Goal: Task Accomplishment & Management: Use online tool/utility

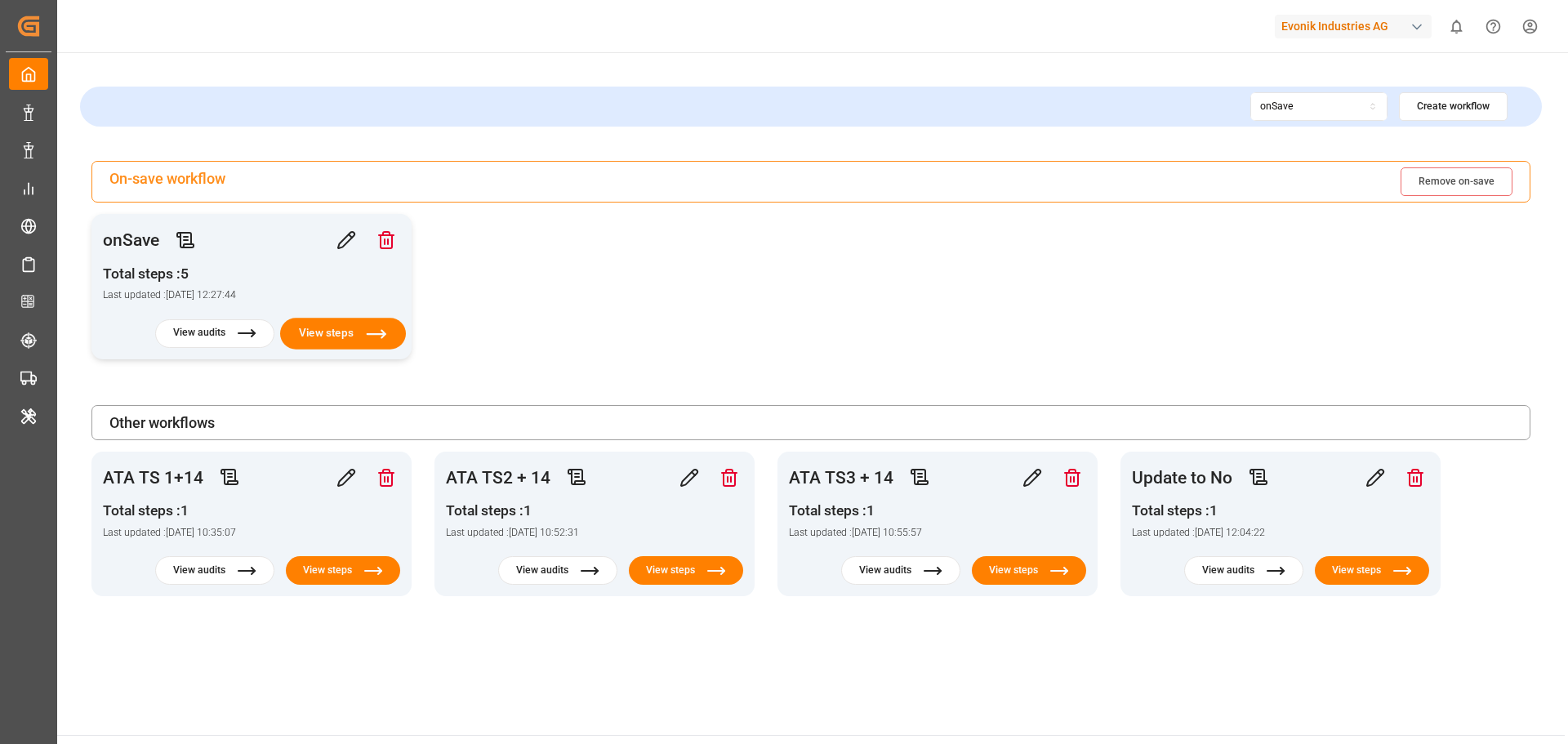
click at [321, 330] on button "View steps" at bounding box center [342, 334] width 126 height 32
click at [341, 479] on icon "button" at bounding box center [346, 477] width 18 height 18
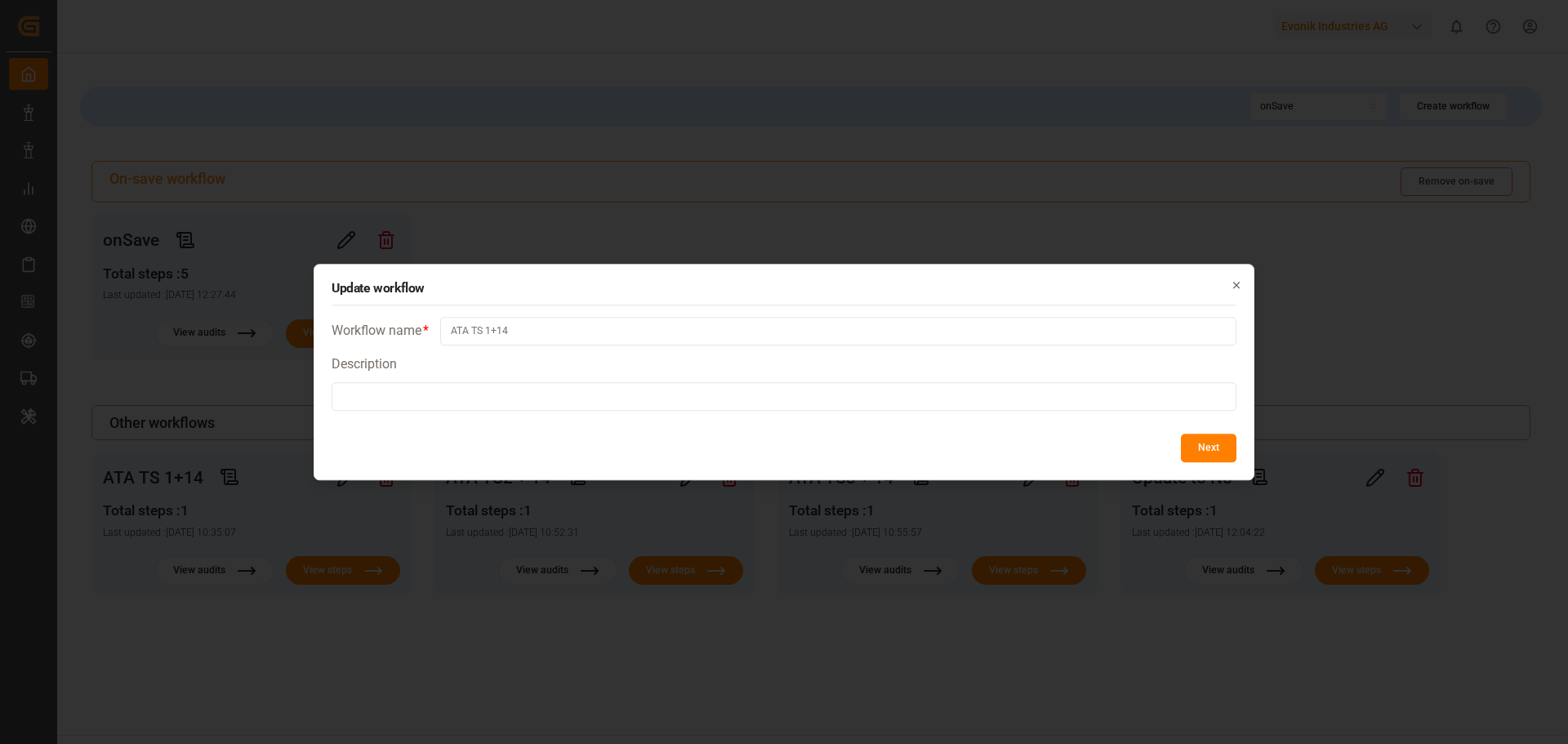
click at [1247, 280] on div "Update workflow Workflow name * ATA TS 1+14 Description Next Close" at bounding box center [784, 372] width 941 height 217
click at [1236, 279] on icon "button" at bounding box center [1237, 285] width 12 height 12
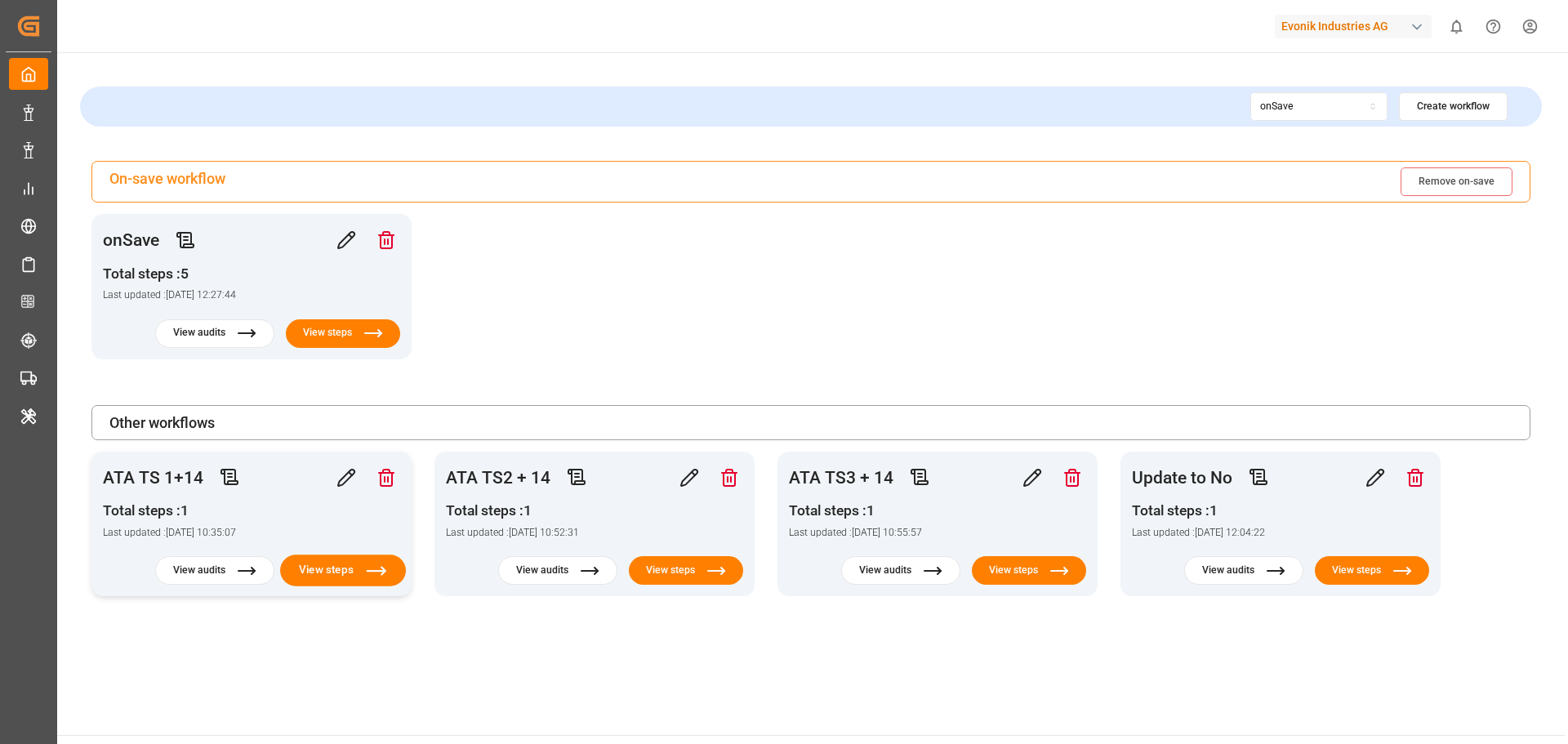
click at [370, 575] on icon at bounding box center [376, 570] width 22 height 22
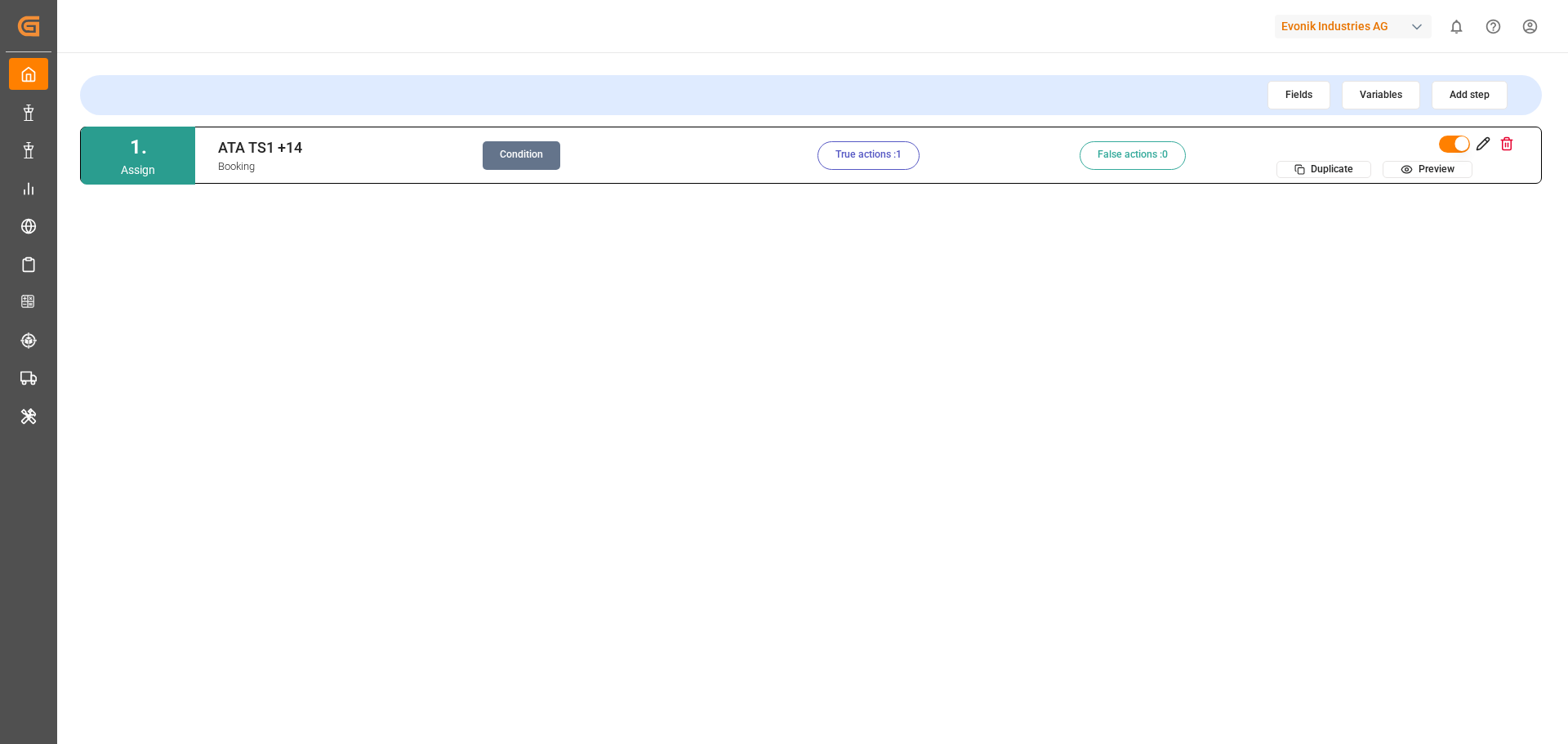
click at [874, 169] on button "True actions : 1" at bounding box center [869, 156] width 102 height 28
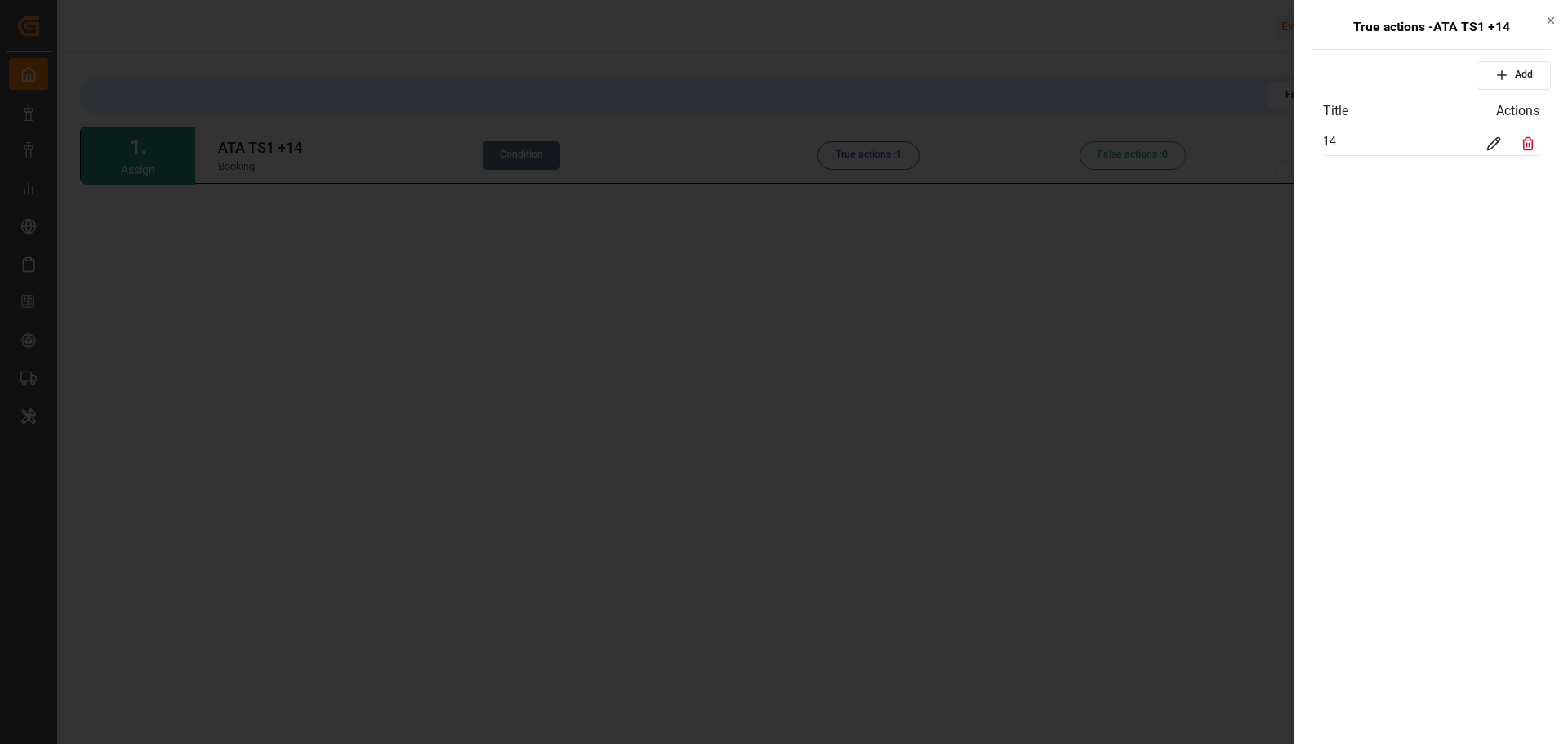
click at [1554, 22] on icon "button" at bounding box center [1551, 21] width 12 height 12
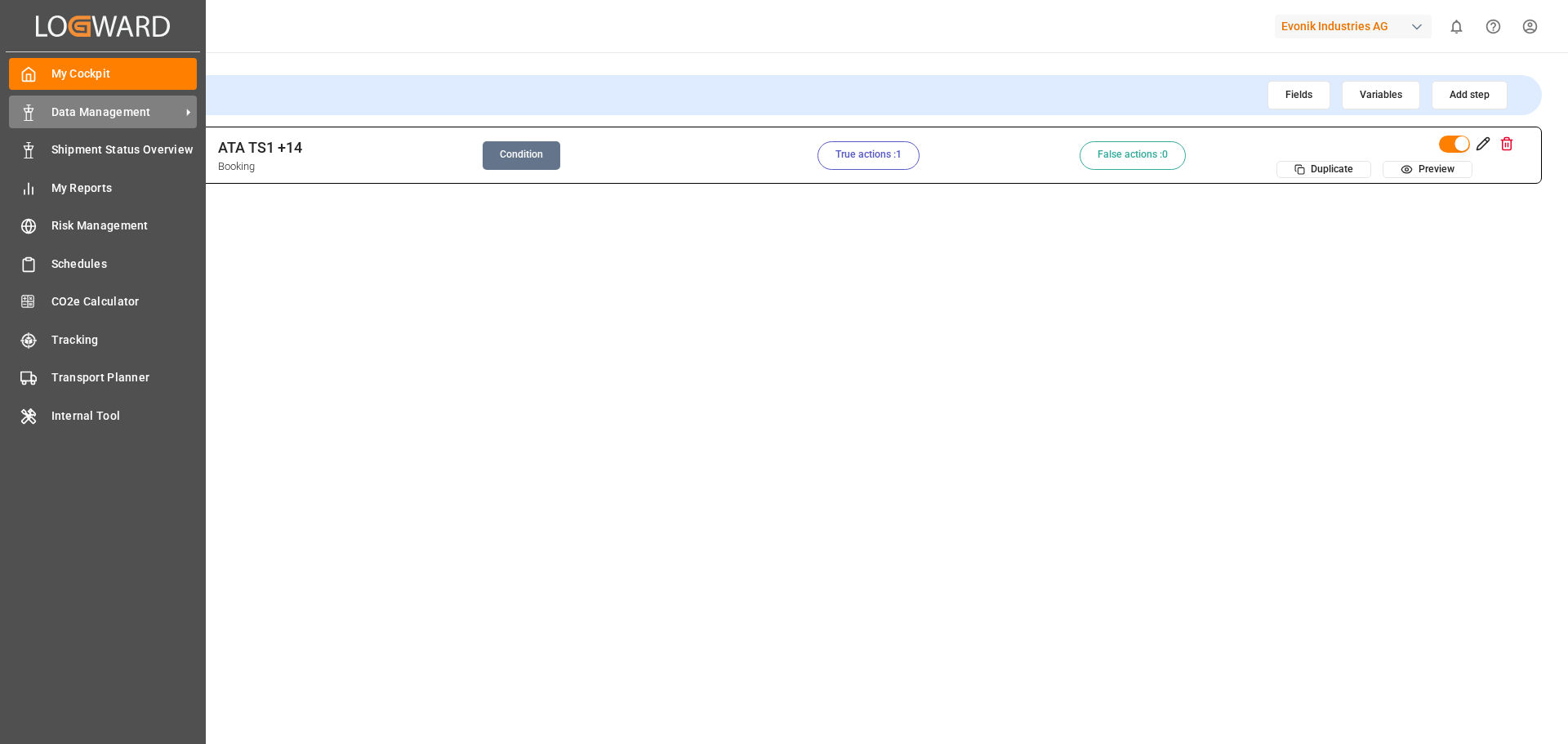
click at [106, 113] on span "Data Management" at bounding box center [116, 112] width 129 height 17
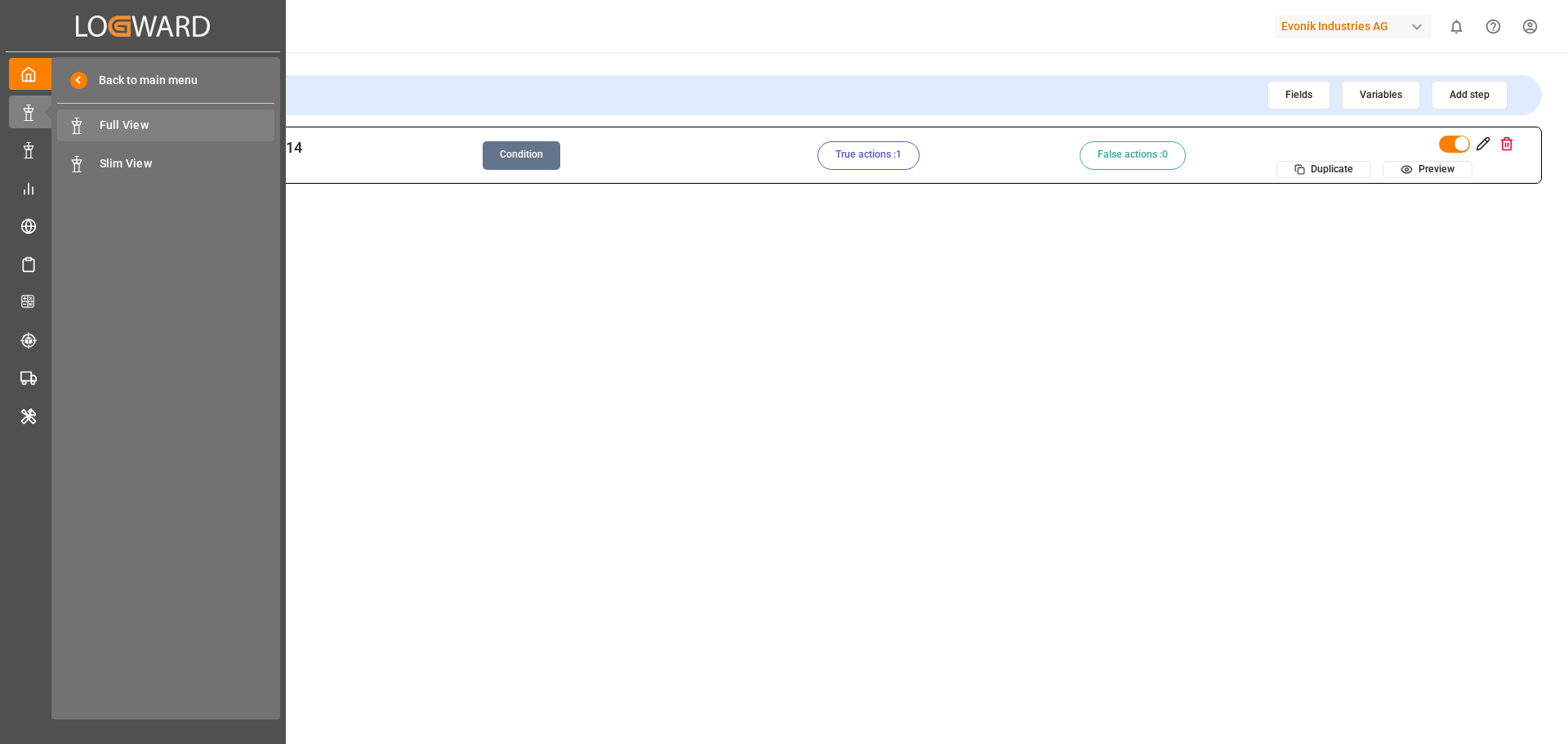
click at [173, 116] on div "Full View Full View" at bounding box center [166, 125] width 217 height 32
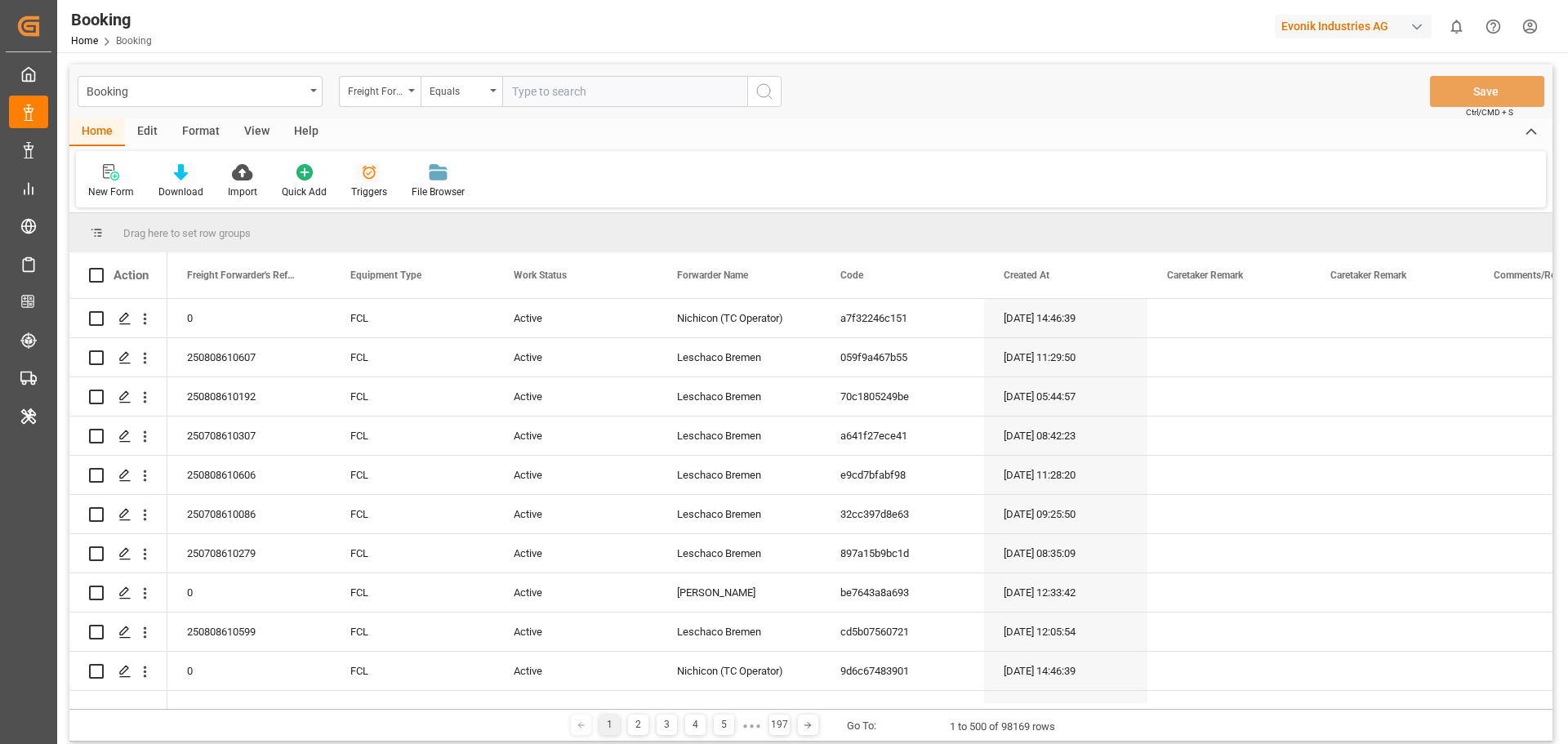
click at [370, 180] on icon at bounding box center [370, 172] width 17 height 17
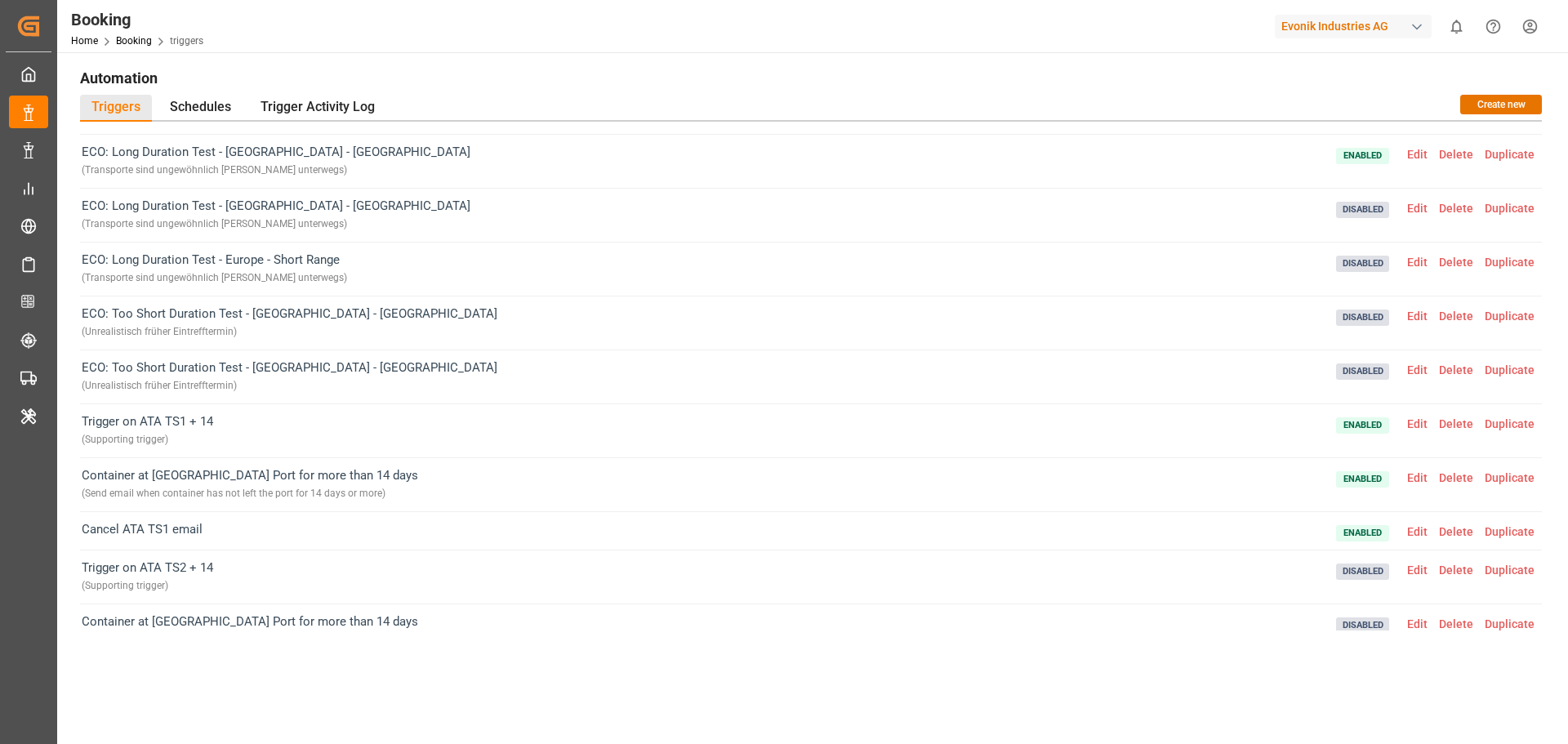
scroll to position [163, 0]
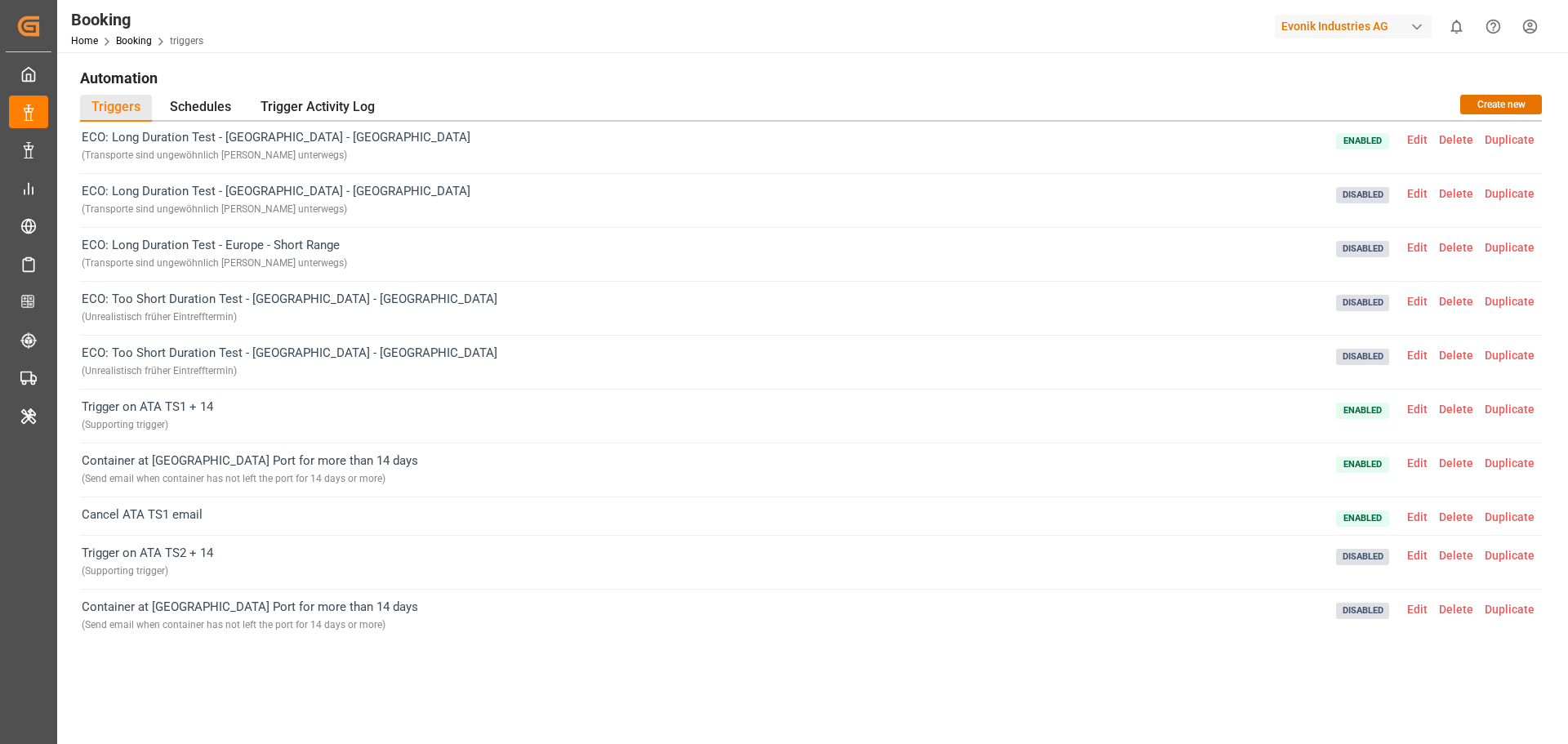
click at [1325, 23] on div "Evonik Industries AG" at bounding box center [1353, 27] width 157 height 23
type input "evonik us"
click at [1290, 119] on span "EvonikUS-4XPF" at bounding box center [1302, 119] width 69 height 15
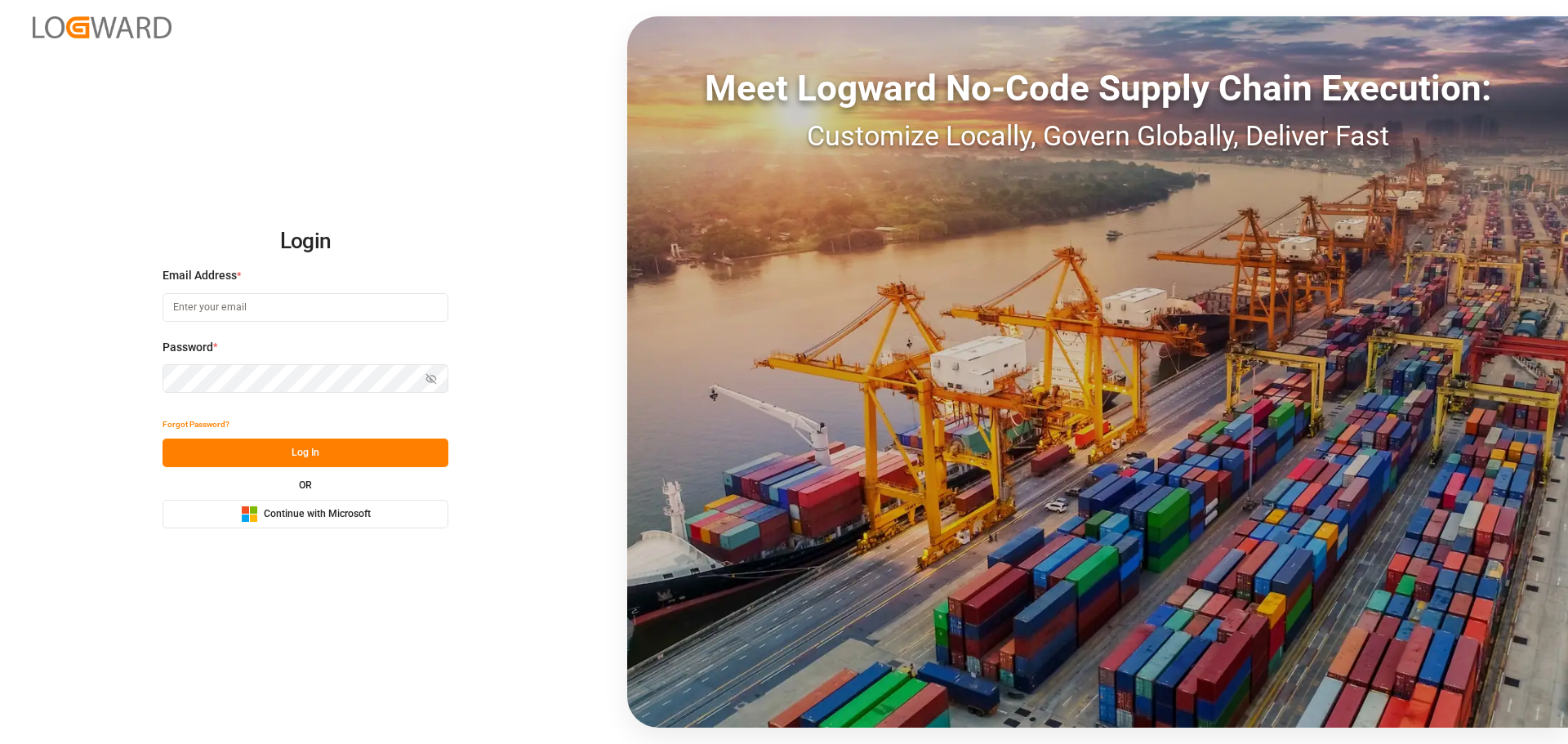
click at [271, 511] on span "Continue with Microsoft" at bounding box center [317, 514] width 107 height 15
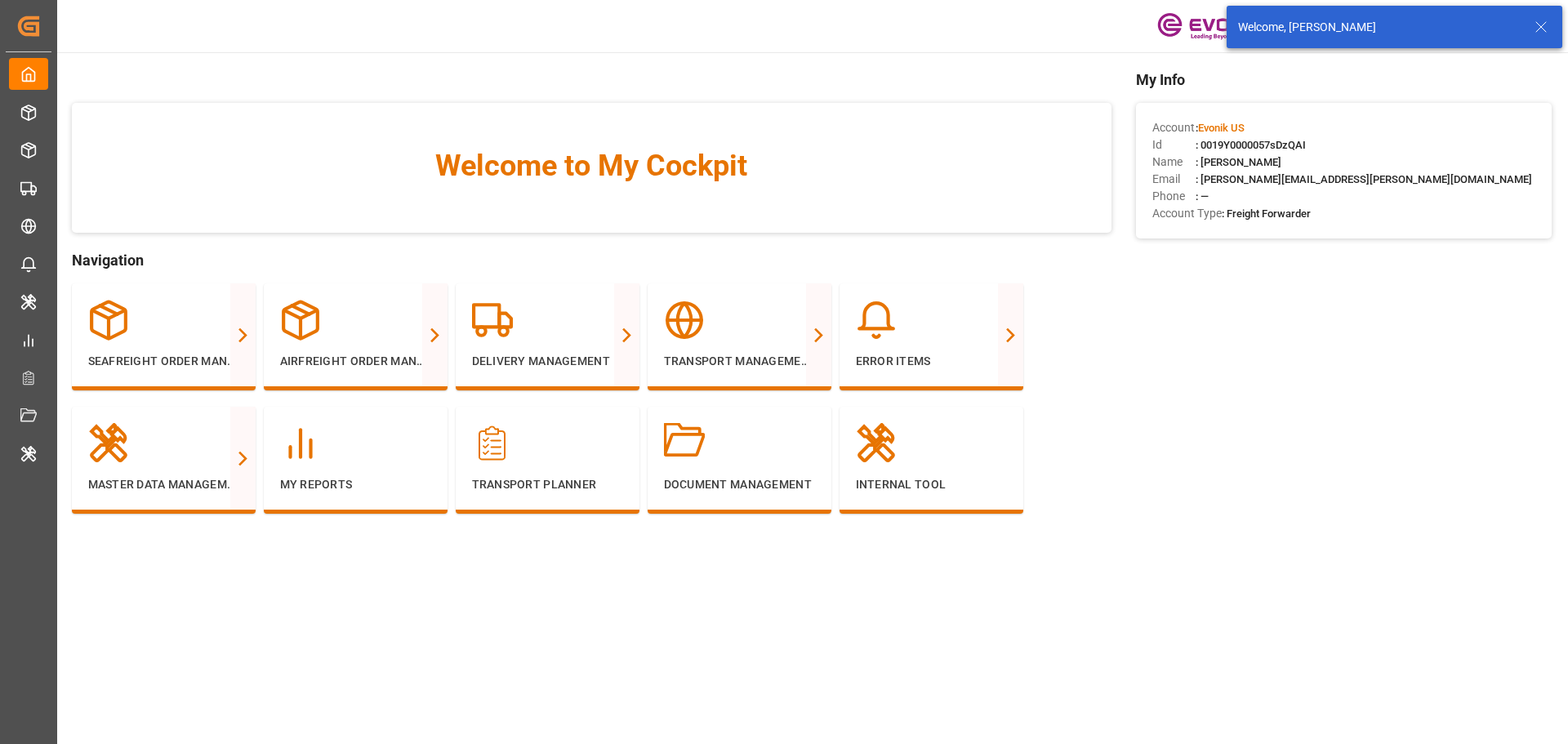
click at [1534, 25] on icon at bounding box center [1541, 27] width 20 height 20
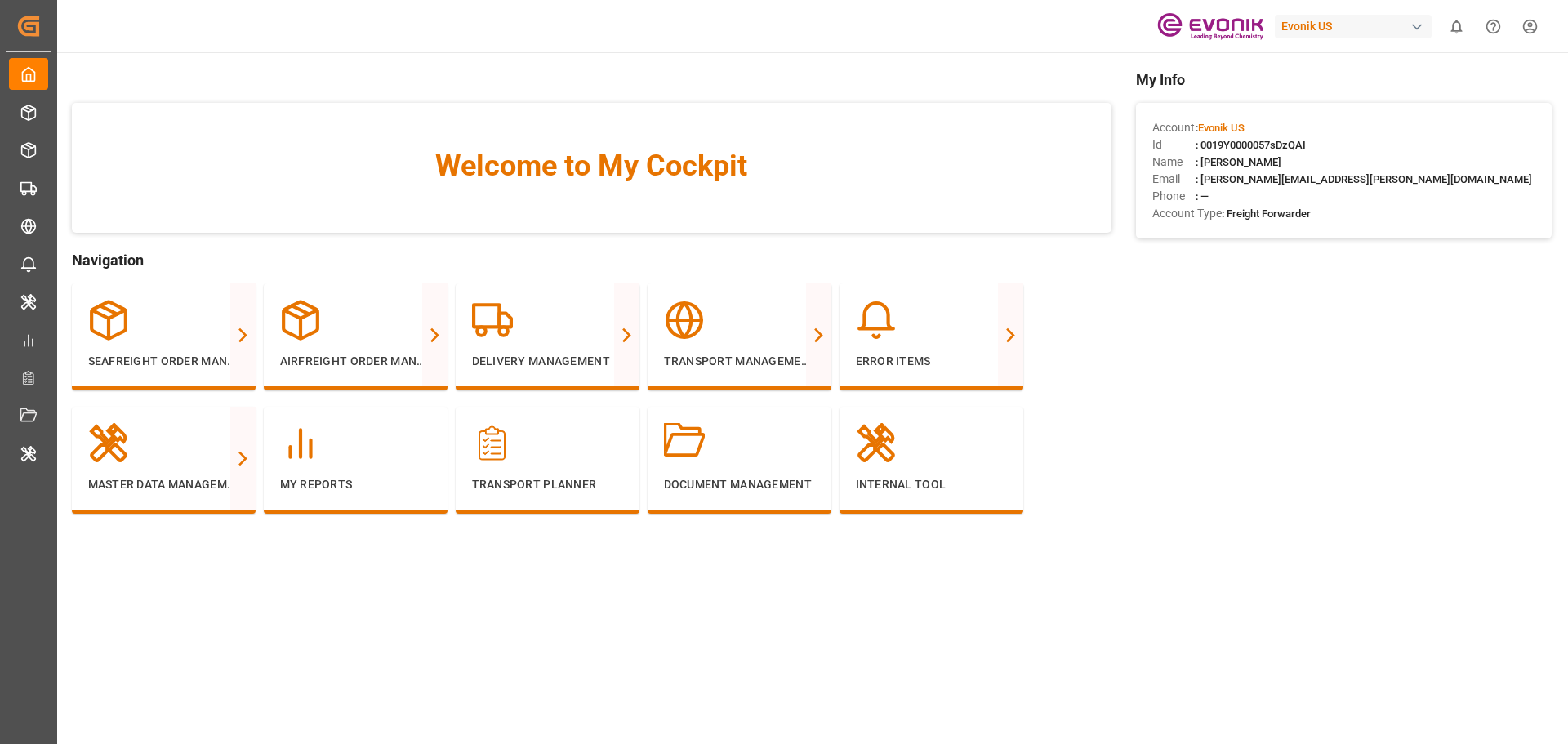
click at [1528, 24] on html "Created by potrace 1.15, written by [PERSON_NAME] [DATE]-[DATE] Created by potr…" at bounding box center [784, 372] width 1568 height 744
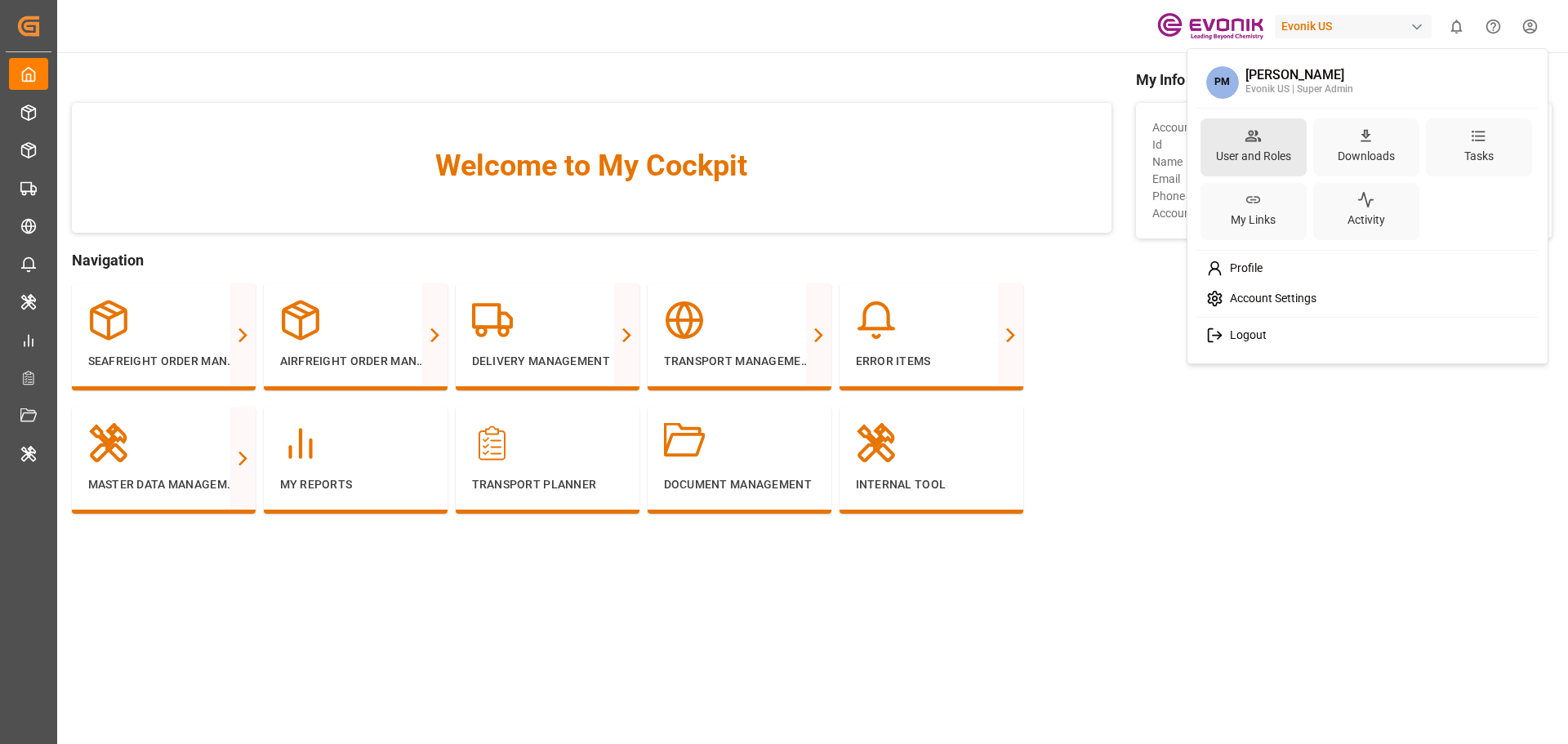
click at [1271, 151] on div "User and Roles" at bounding box center [1254, 156] width 82 height 23
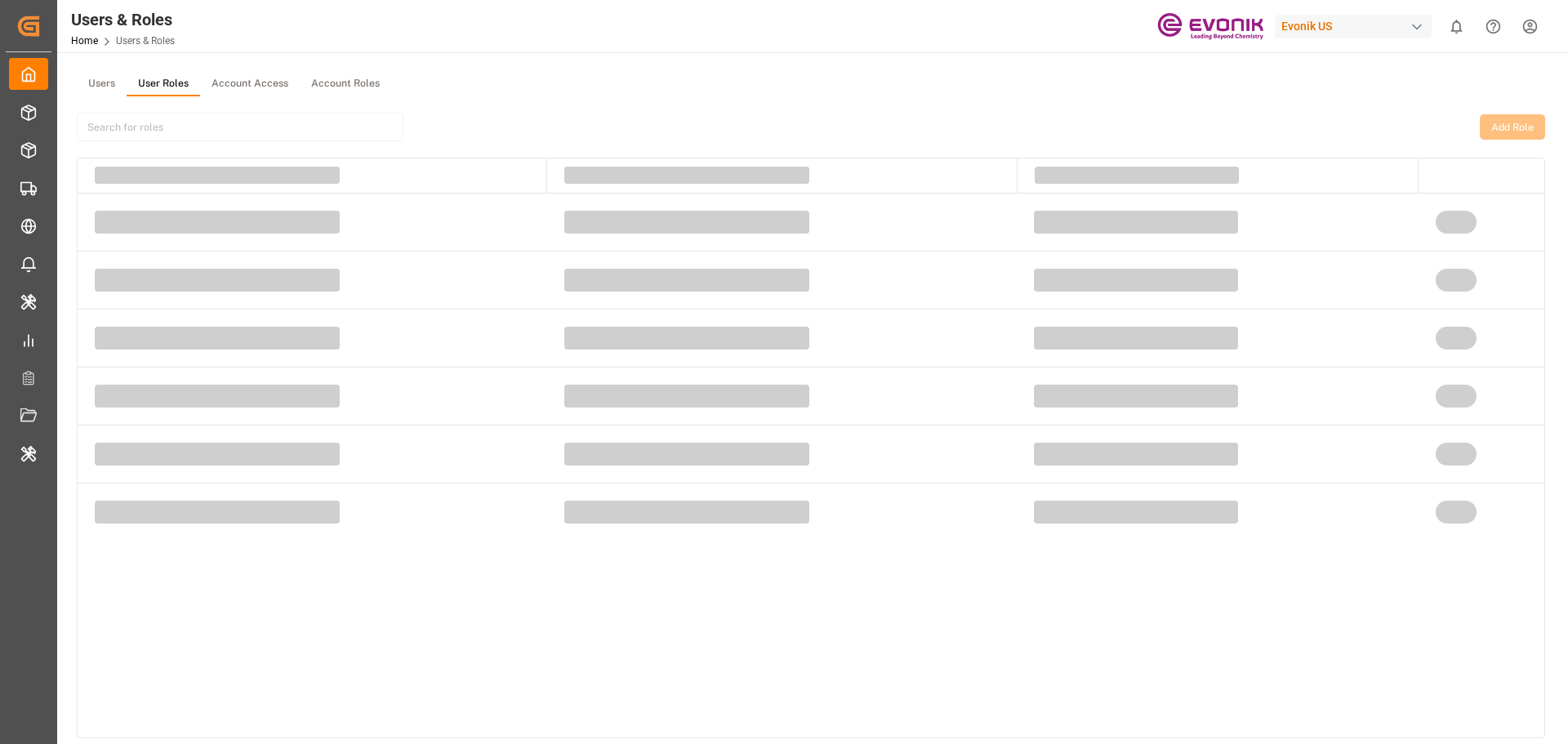
click at [167, 87] on button "User Roles" at bounding box center [163, 83] width 73 height 24
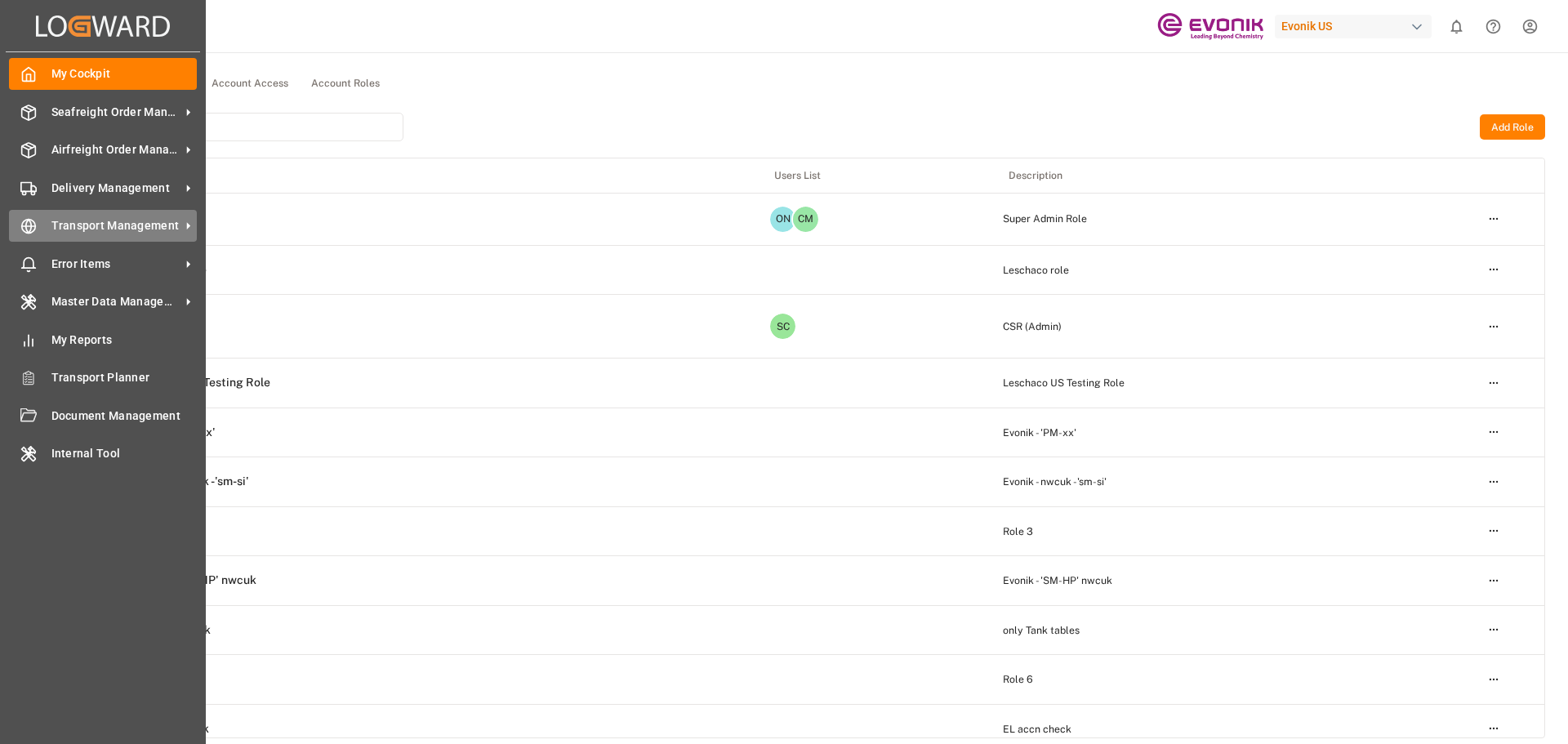
click at [121, 220] on span "Transport Management" at bounding box center [116, 226] width 129 height 17
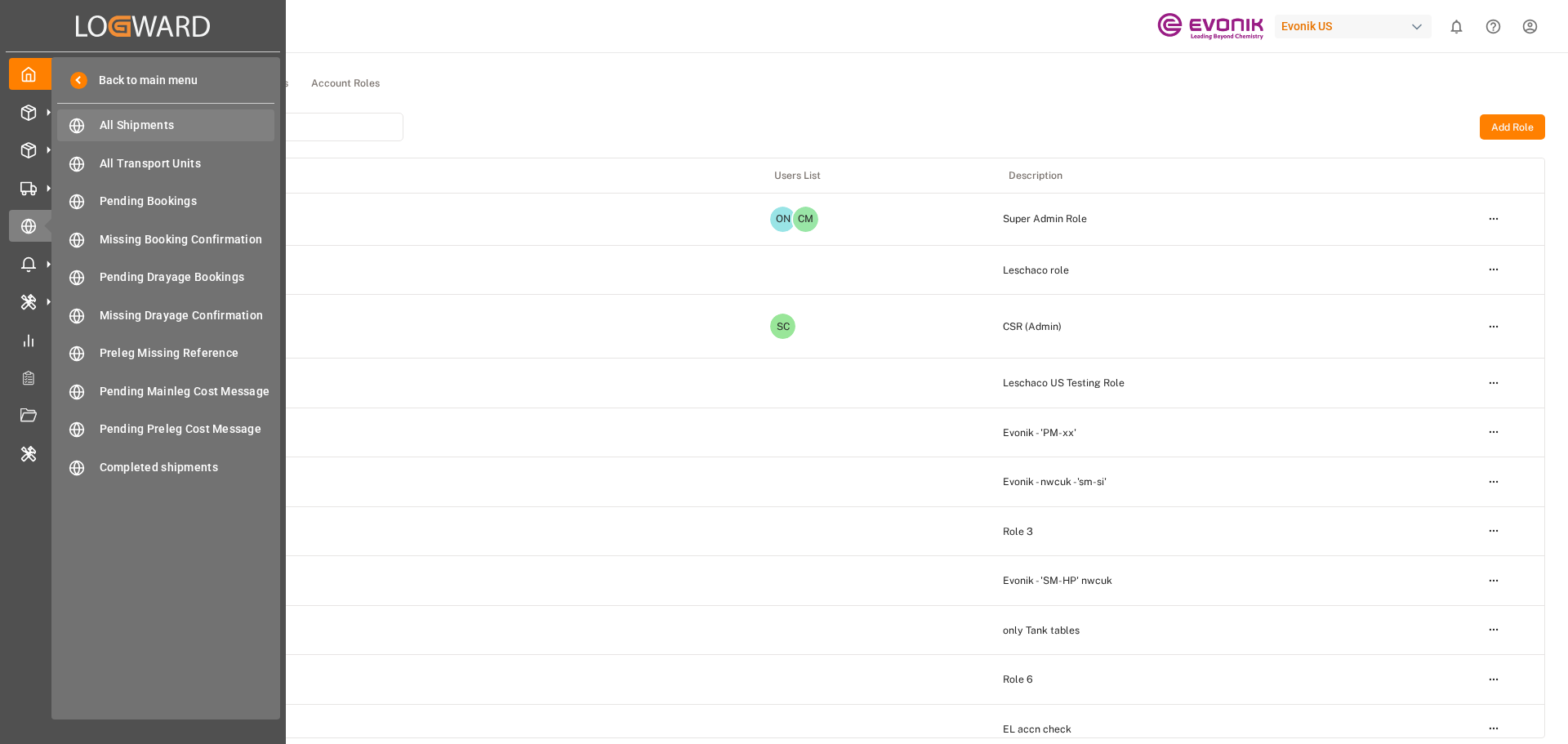
click at [212, 130] on span "All Shipments" at bounding box center [187, 125] width 176 height 17
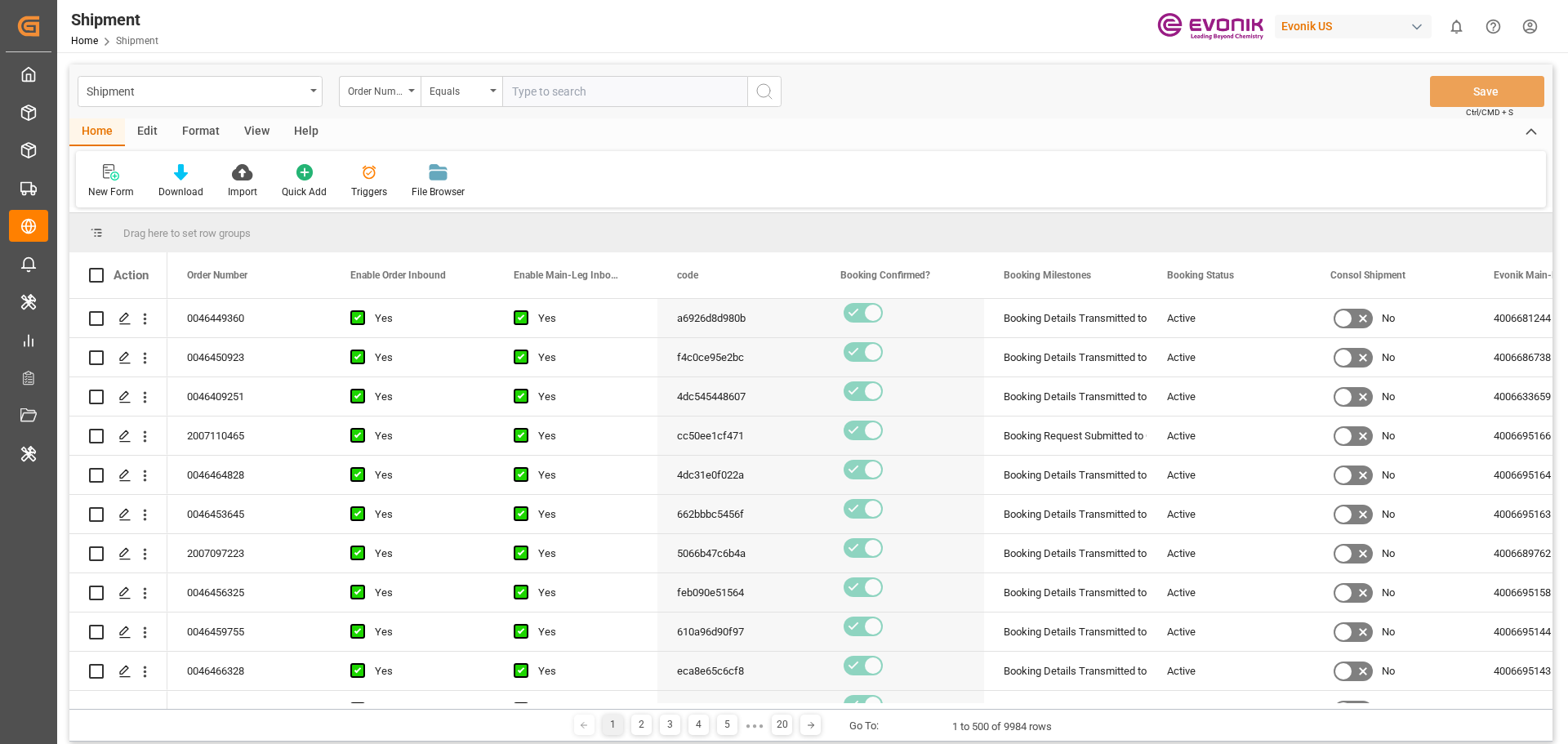
click at [157, 131] on div "Edit" at bounding box center [147, 131] width 45 height 27
click at [424, 169] on div at bounding box center [444, 171] width 56 height 17
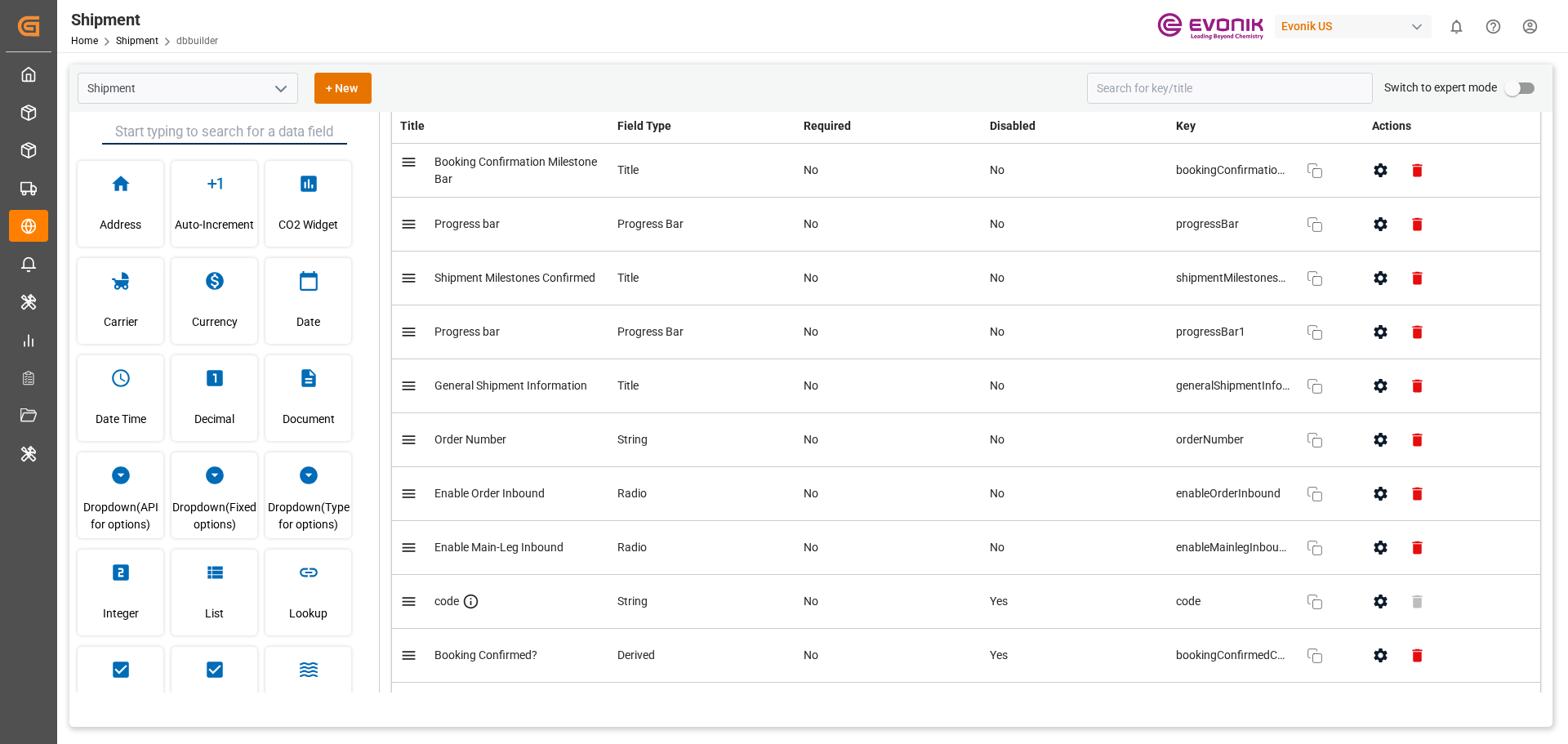
scroll to position [82, 0]
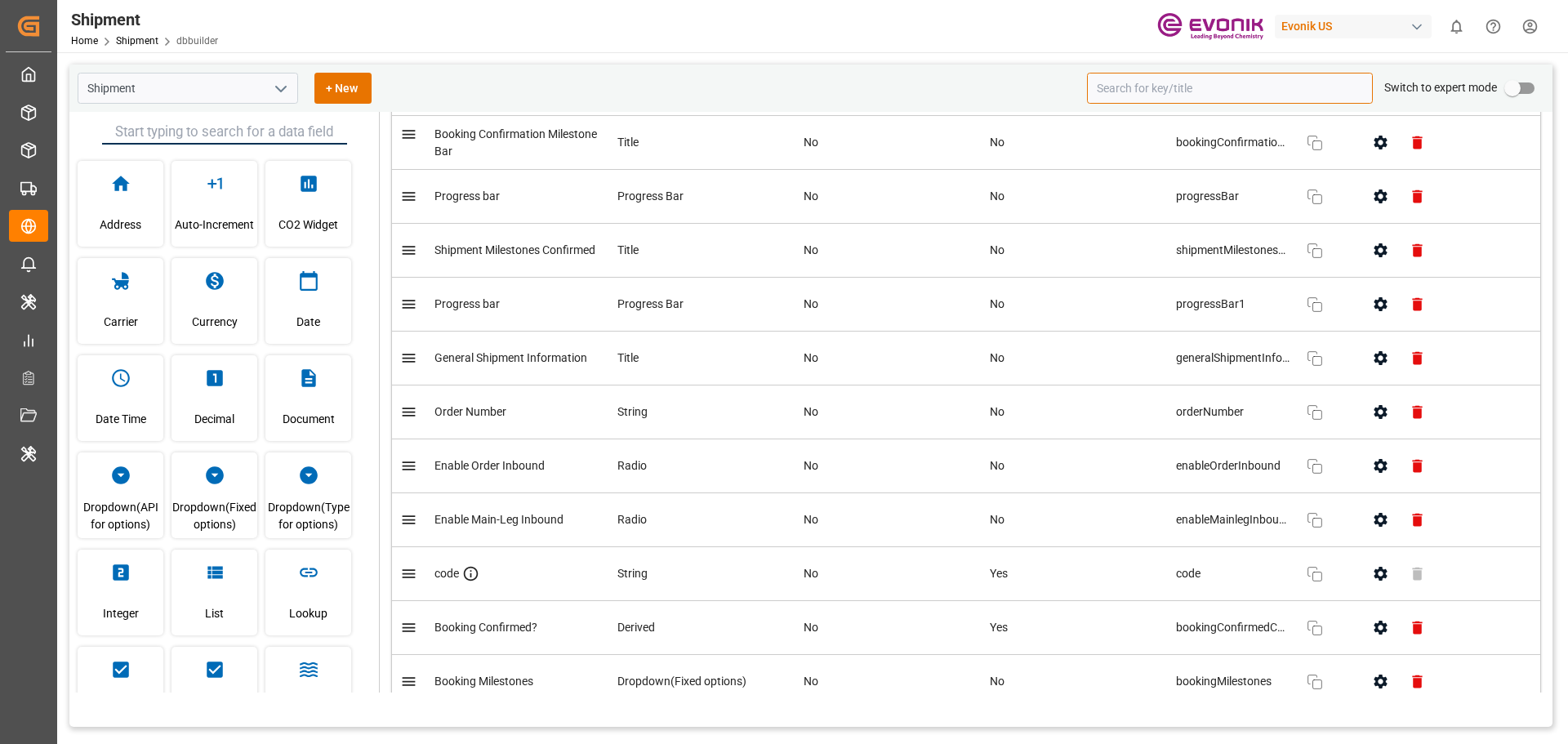
click at [1137, 86] on input at bounding box center [1229, 87] width 286 height 31
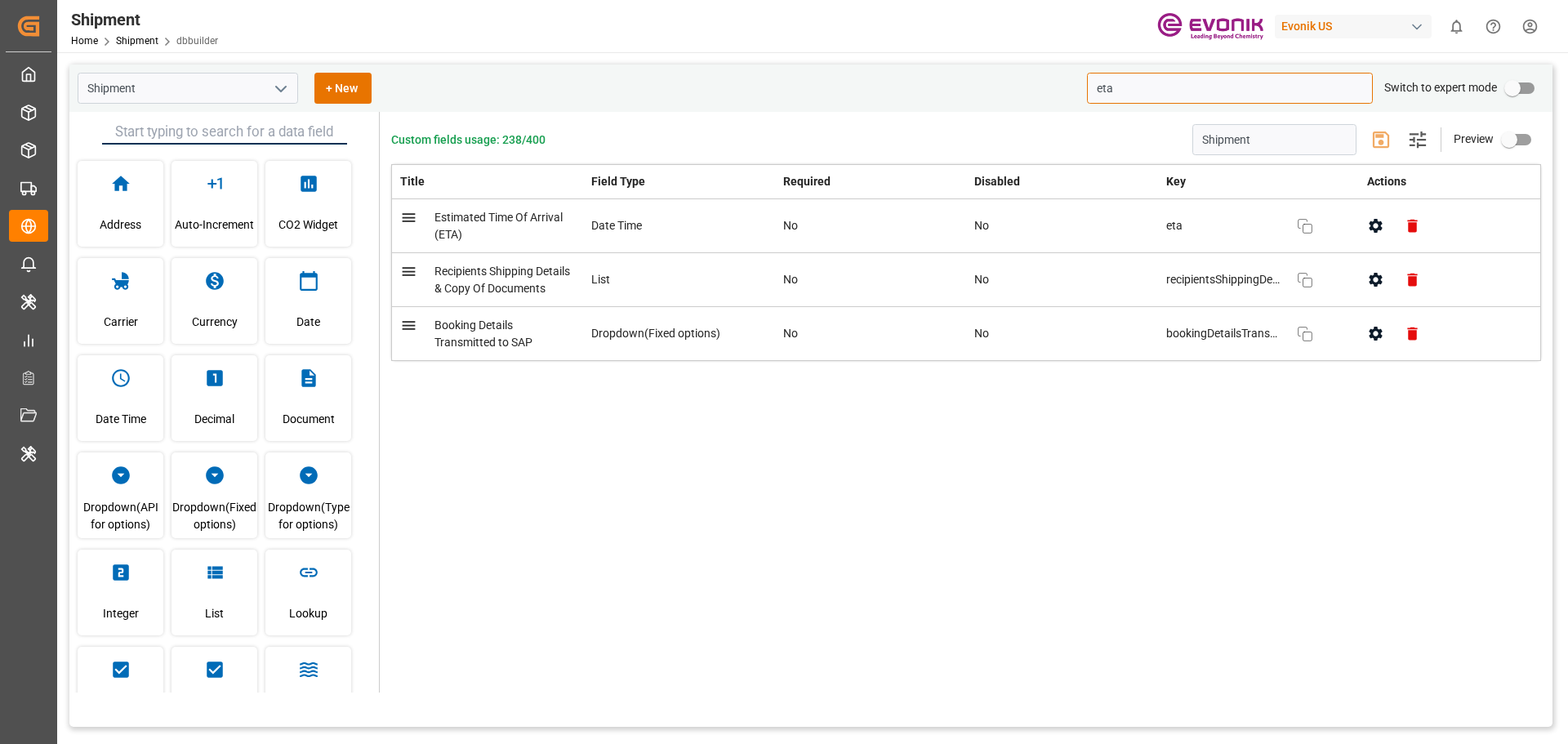
scroll to position [0, 0]
click at [1374, 221] on icon "button" at bounding box center [1376, 226] width 13 height 14
type input "eta"
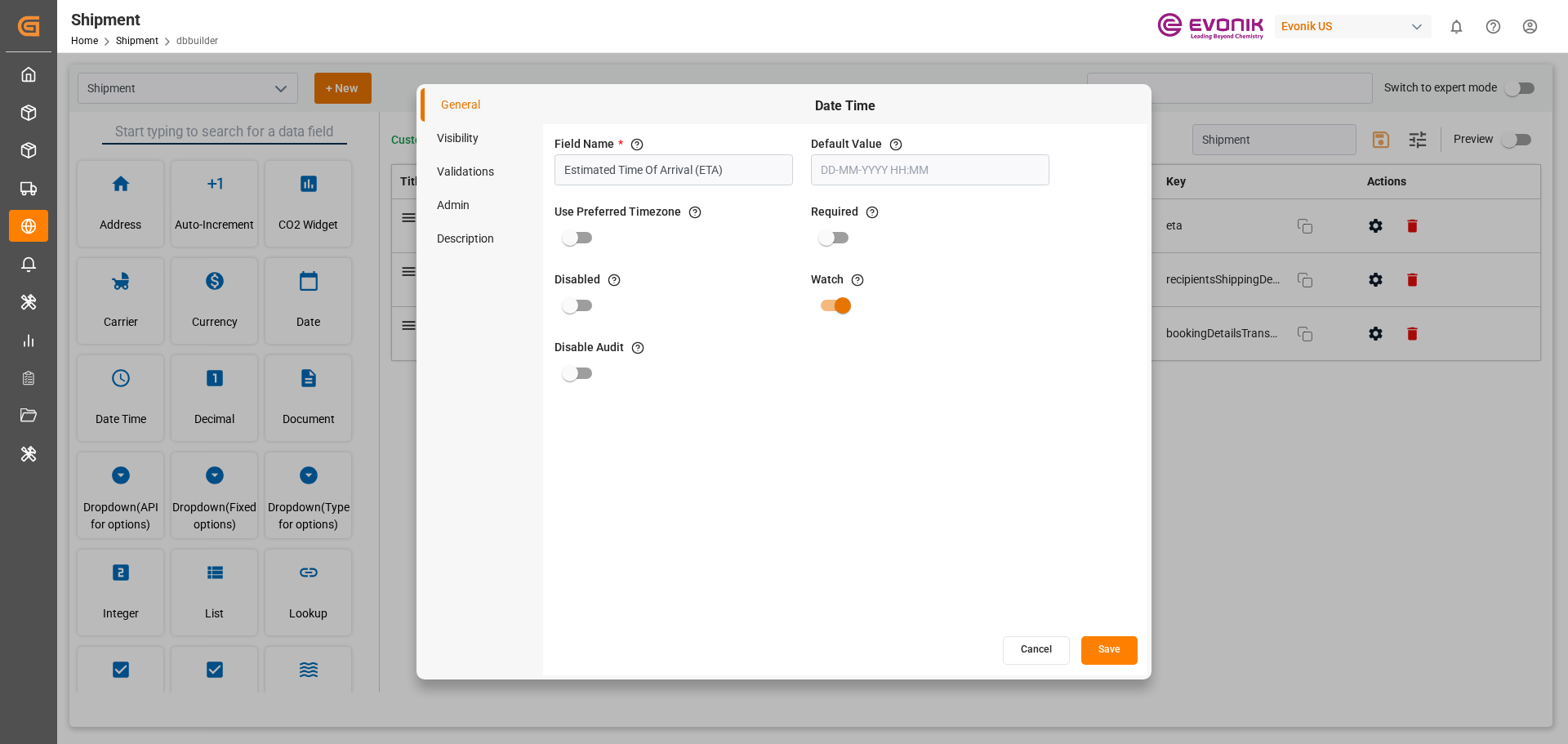
click at [460, 138] on li "Visibility" at bounding box center [481, 138] width 122 height 33
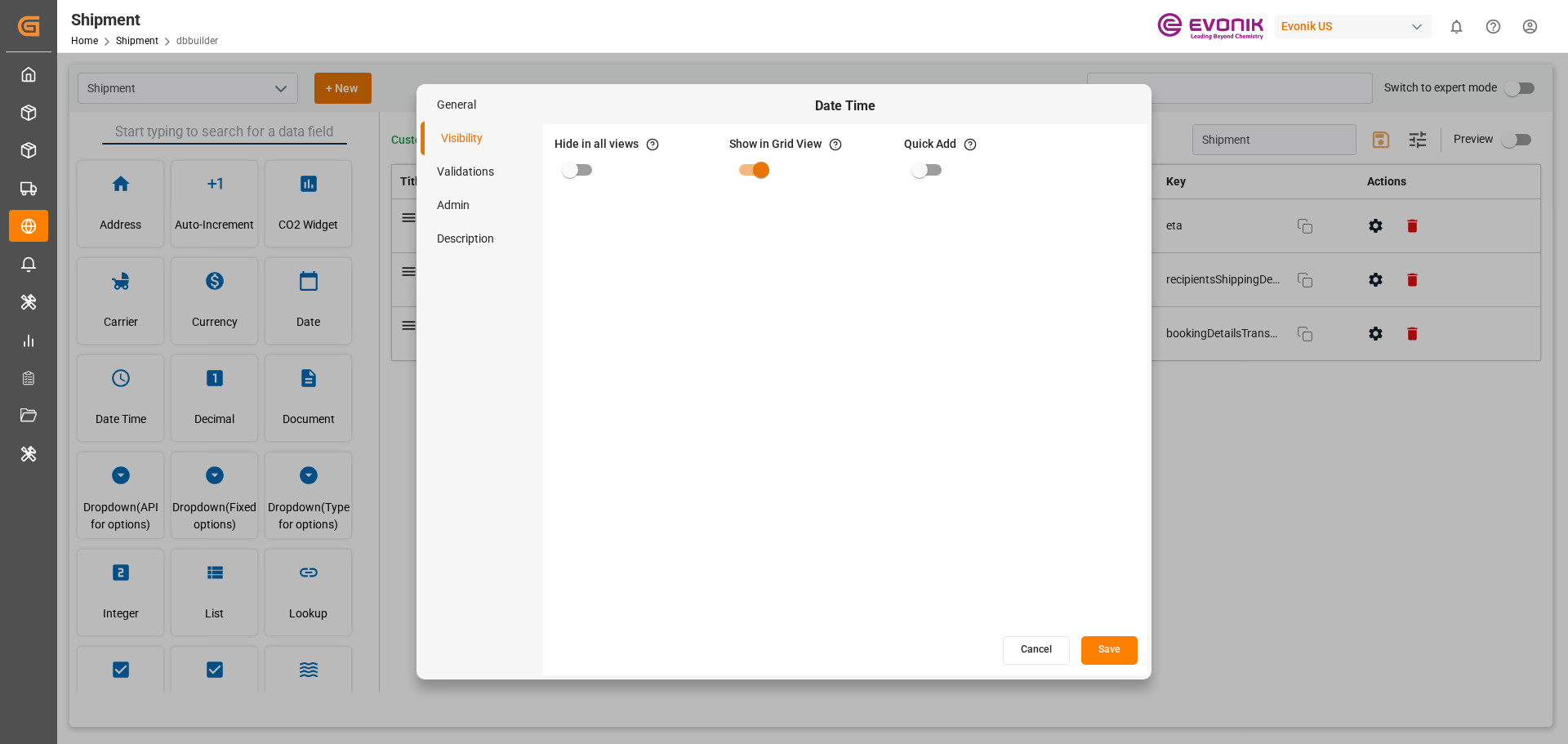
click at [465, 170] on li "Validations" at bounding box center [481, 171] width 122 height 33
click at [469, 199] on li "Admin" at bounding box center [481, 206] width 122 height 33
click at [1027, 649] on button "Cancel" at bounding box center [1036, 650] width 67 height 28
